Goal: Navigation & Orientation: Understand site structure

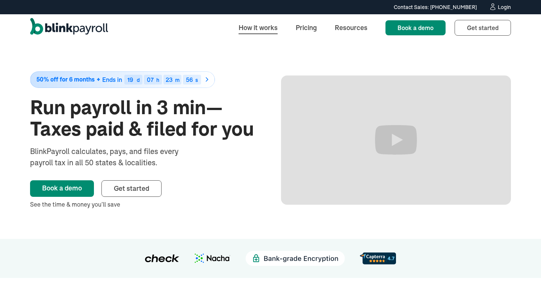
click at [252, 26] on link "How it works" at bounding box center [258, 28] width 51 height 16
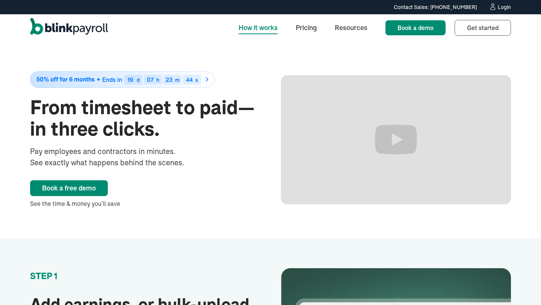
click at [81, 28] on img "home" at bounding box center [69, 28] width 78 height 20
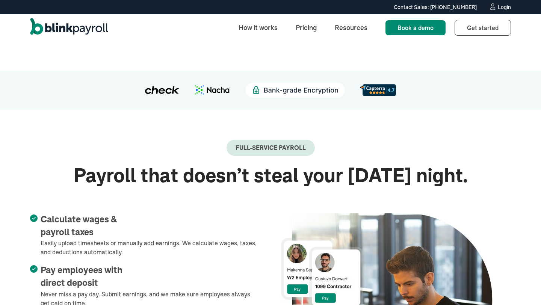
scroll to position [171, 0]
